Goal: Information Seeking & Learning: Learn about a topic

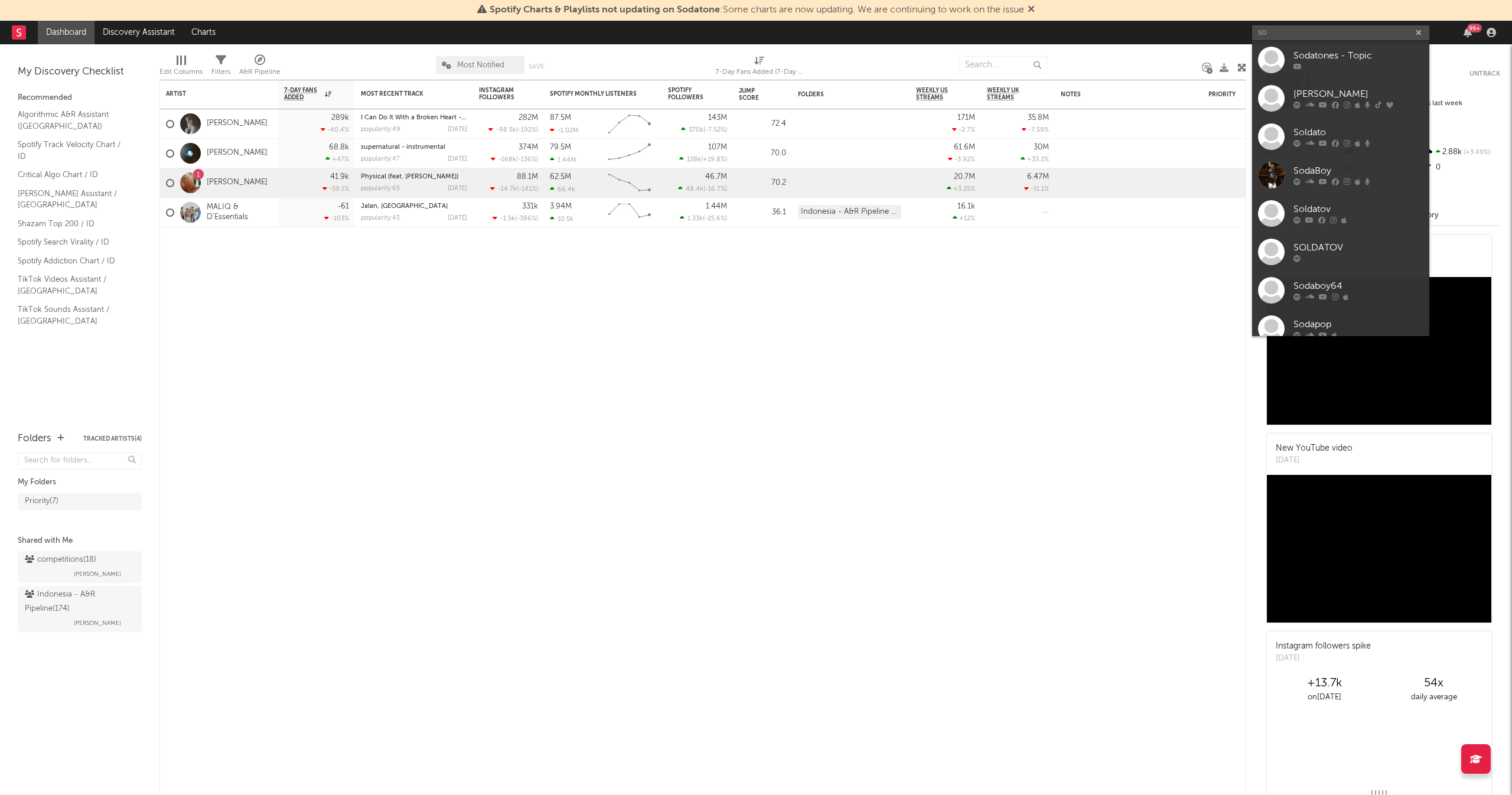
type input "s"
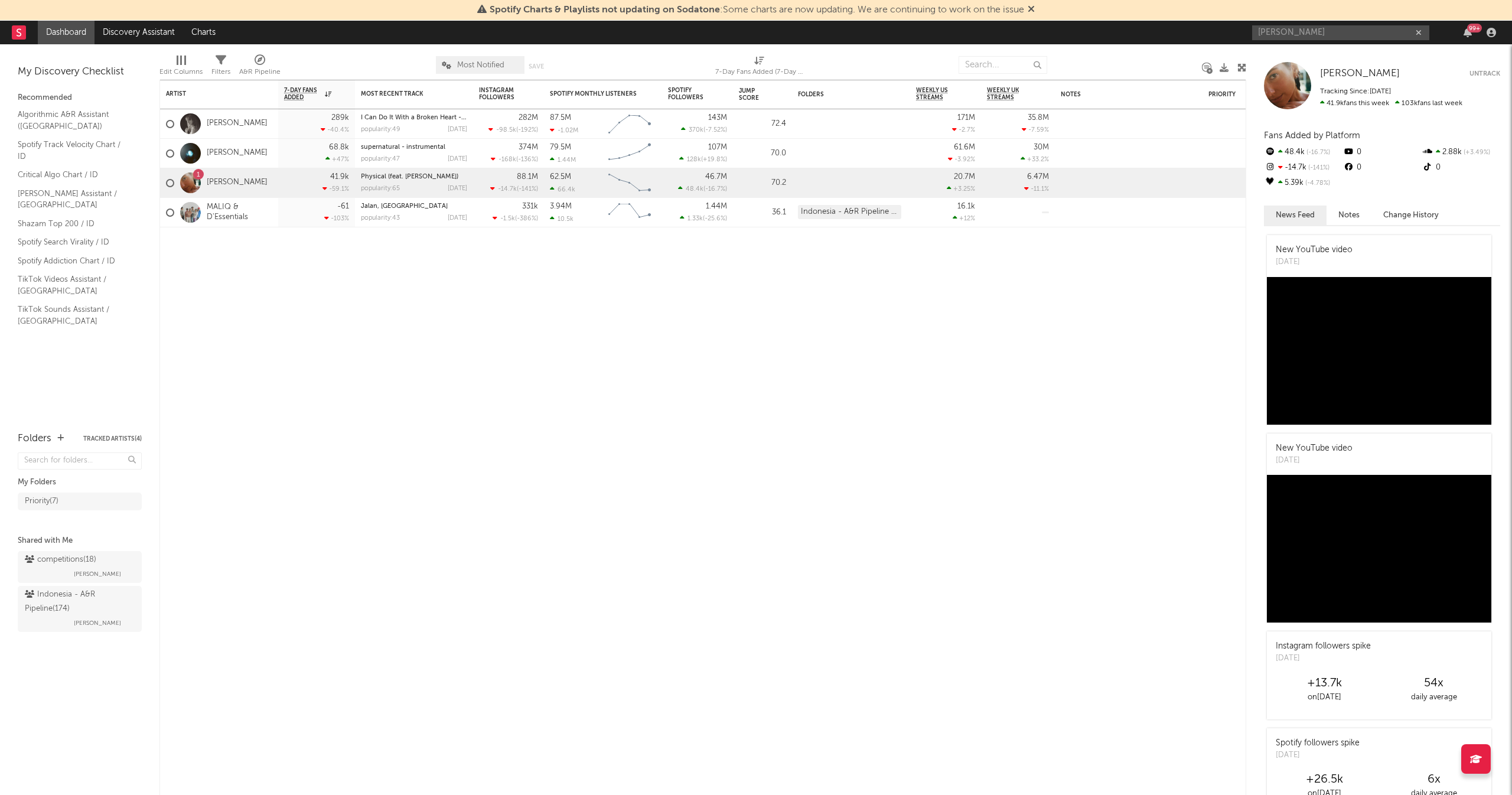
click at [1341, 34] on input "[PERSON_NAME]" at bounding box center [1340, 33] width 177 height 15
type input "[PERSON_NAME]"
click at [1347, 56] on div "Rahmania Astrini" at bounding box center [1358, 55] width 130 height 14
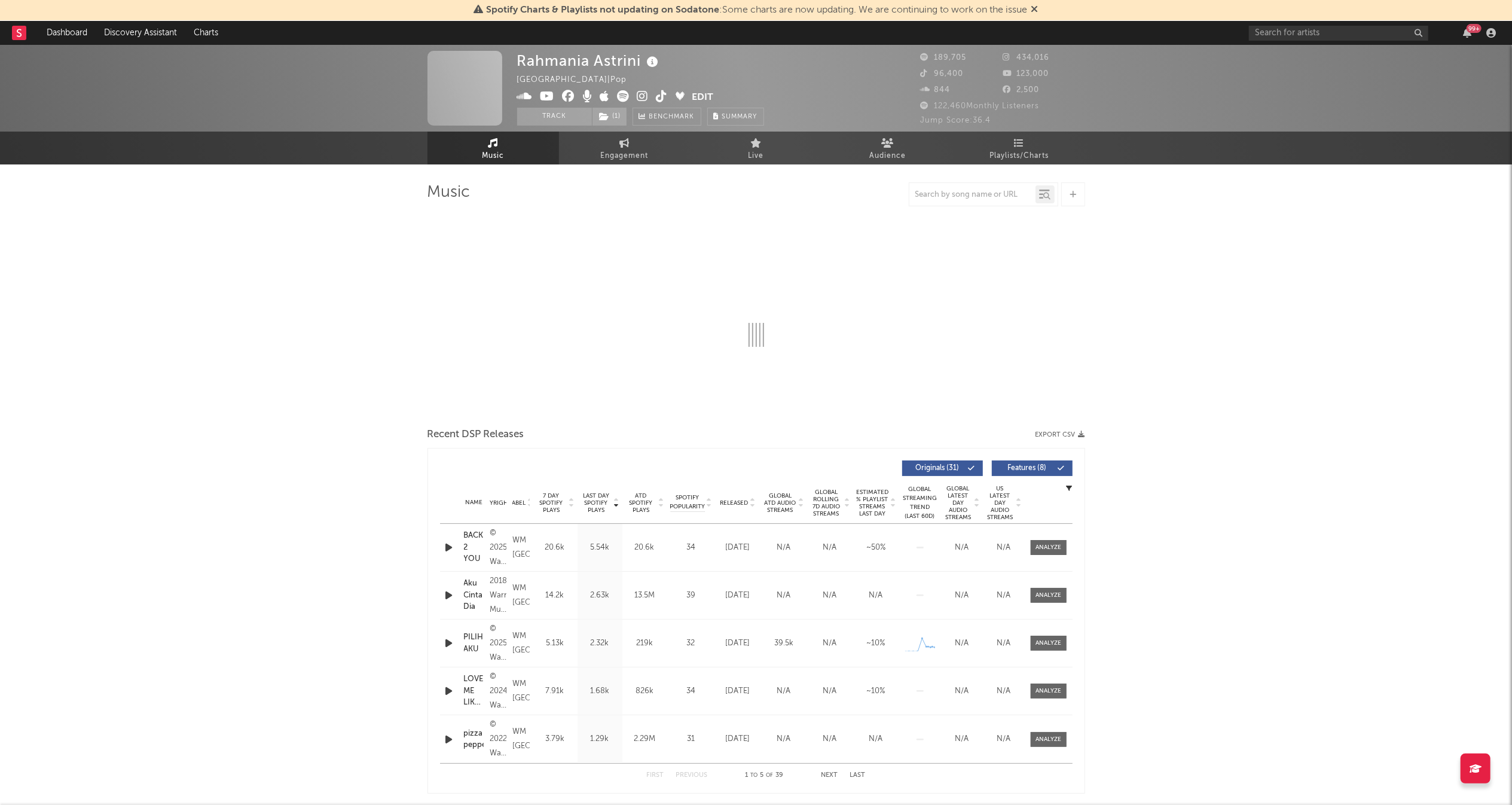
select select "6m"
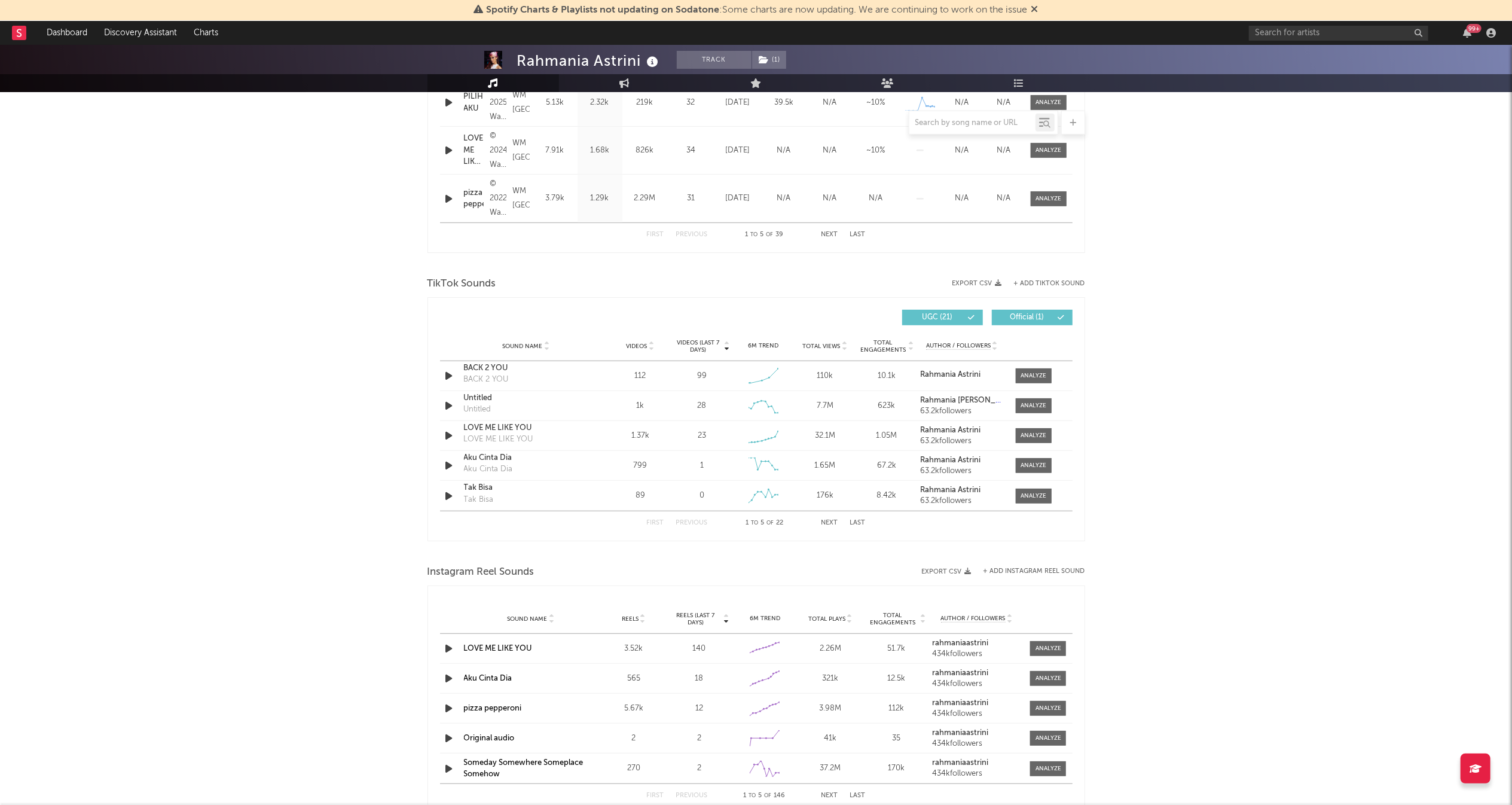
scroll to position [632, 0]
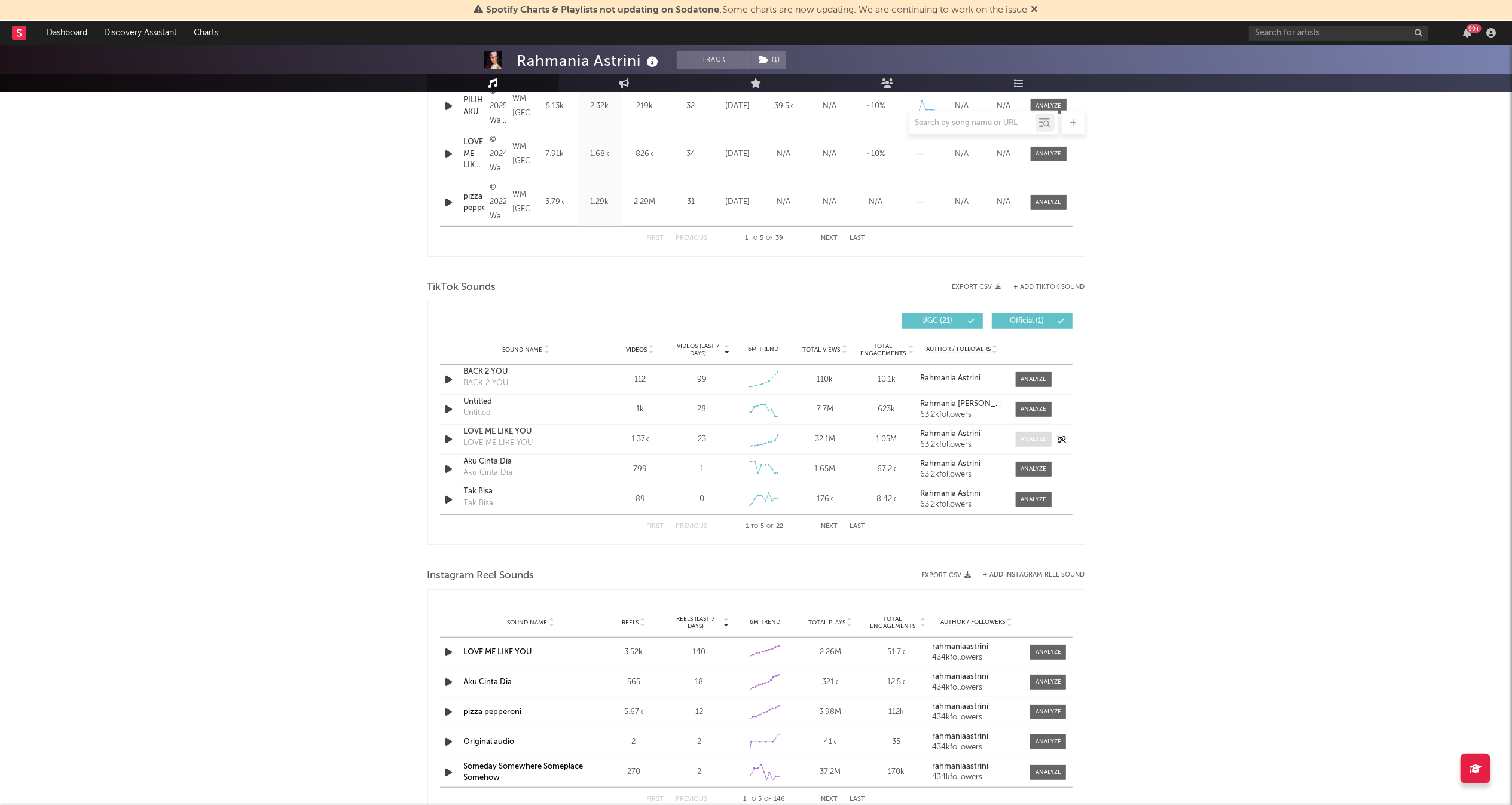
click at [1031, 440] on div at bounding box center [1033, 439] width 26 height 9
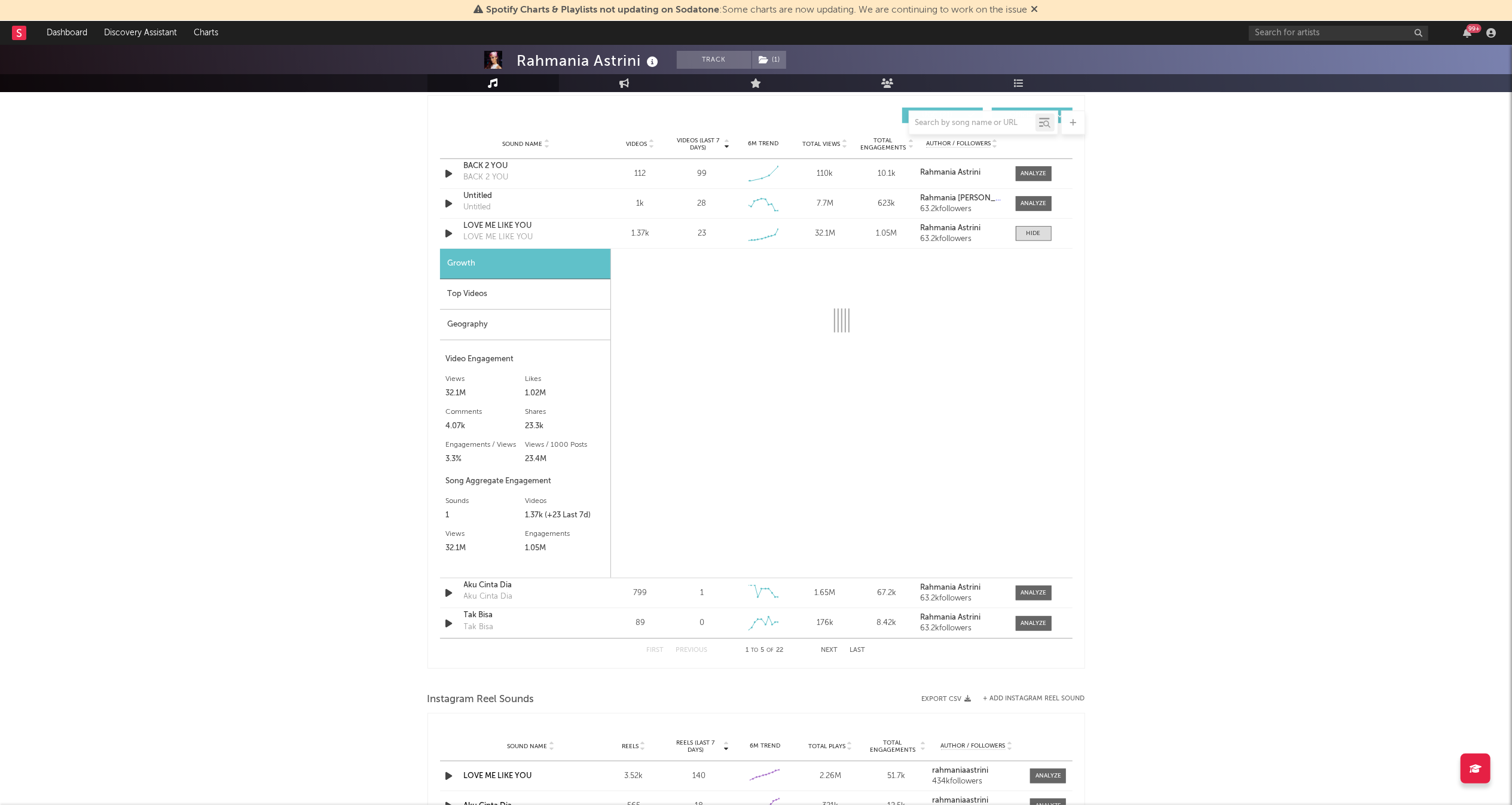
scroll to position [838, 0]
select select "6m"
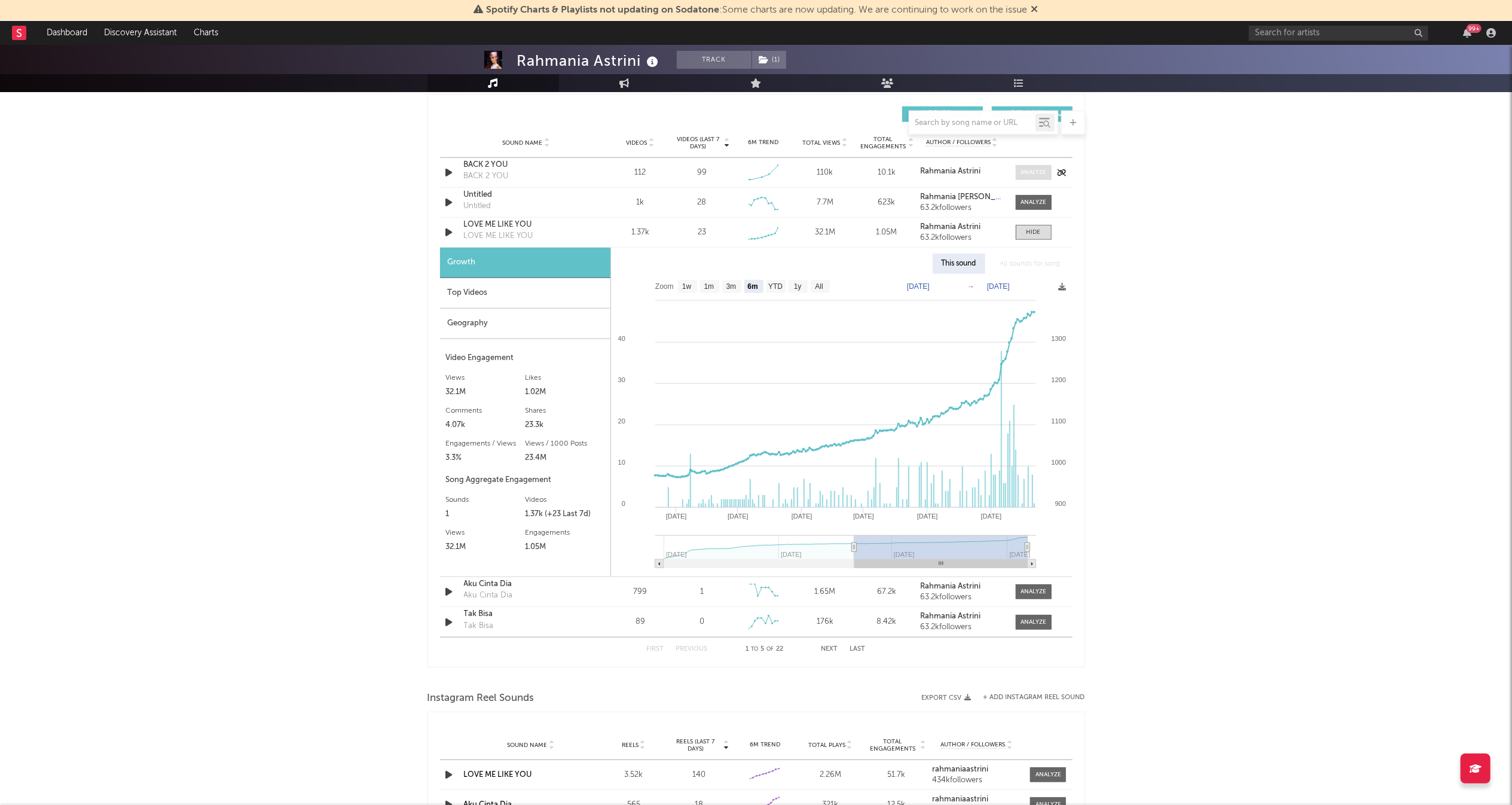
click at [1035, 174] on div at bounding box center [1033, 173] width 26 height 9
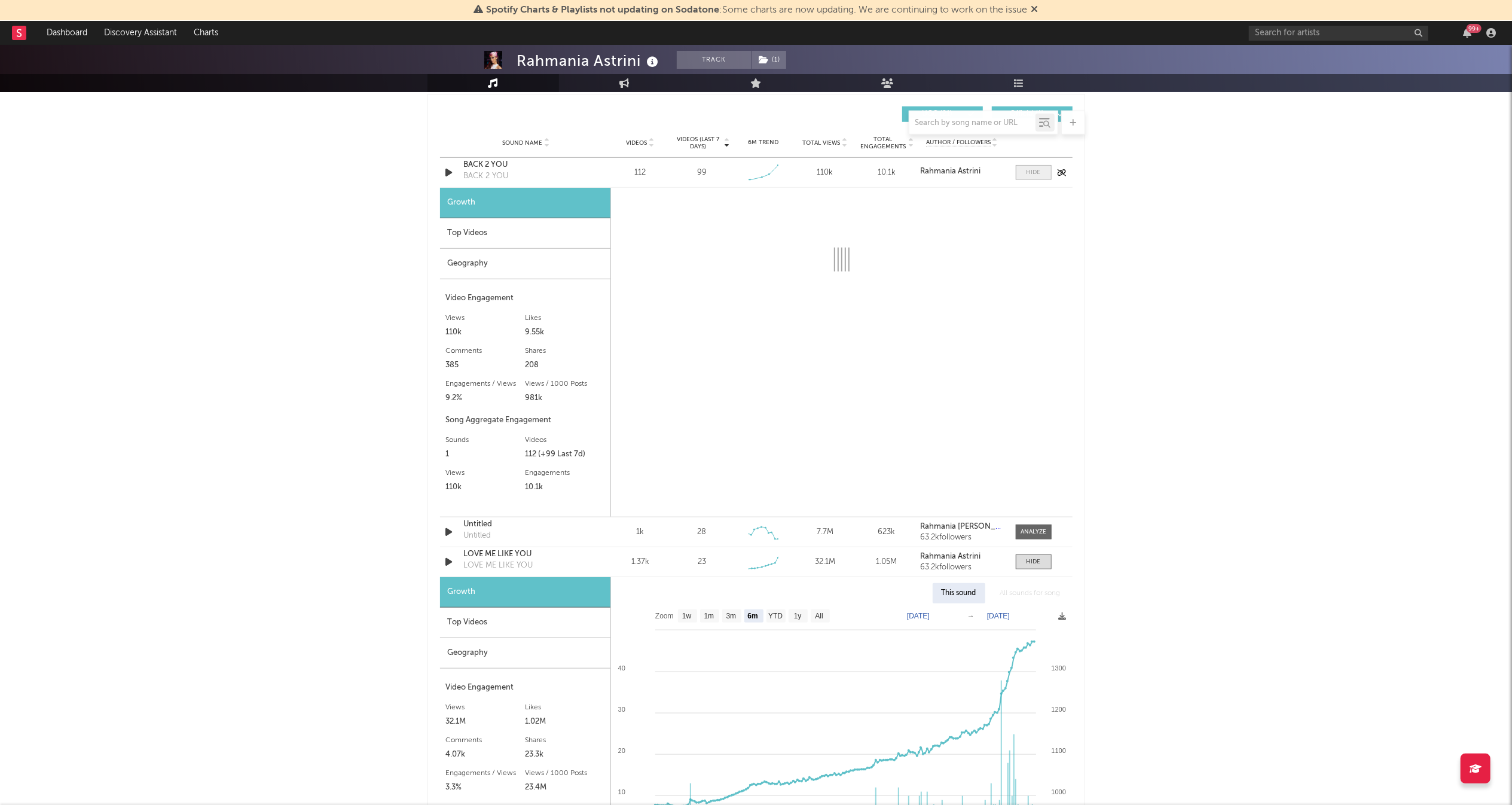
select select "1w"
